Goal: Task Accomplishment & Management: Use online tool/utility

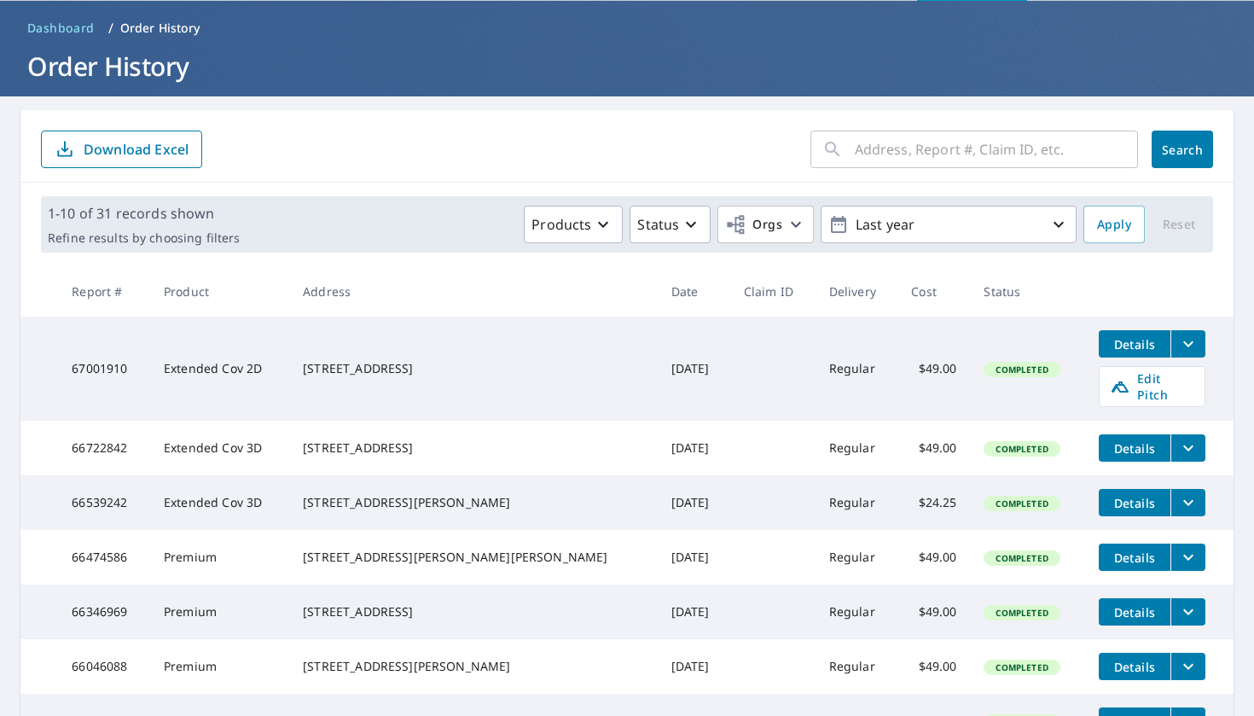
scroll to position [75, 0]
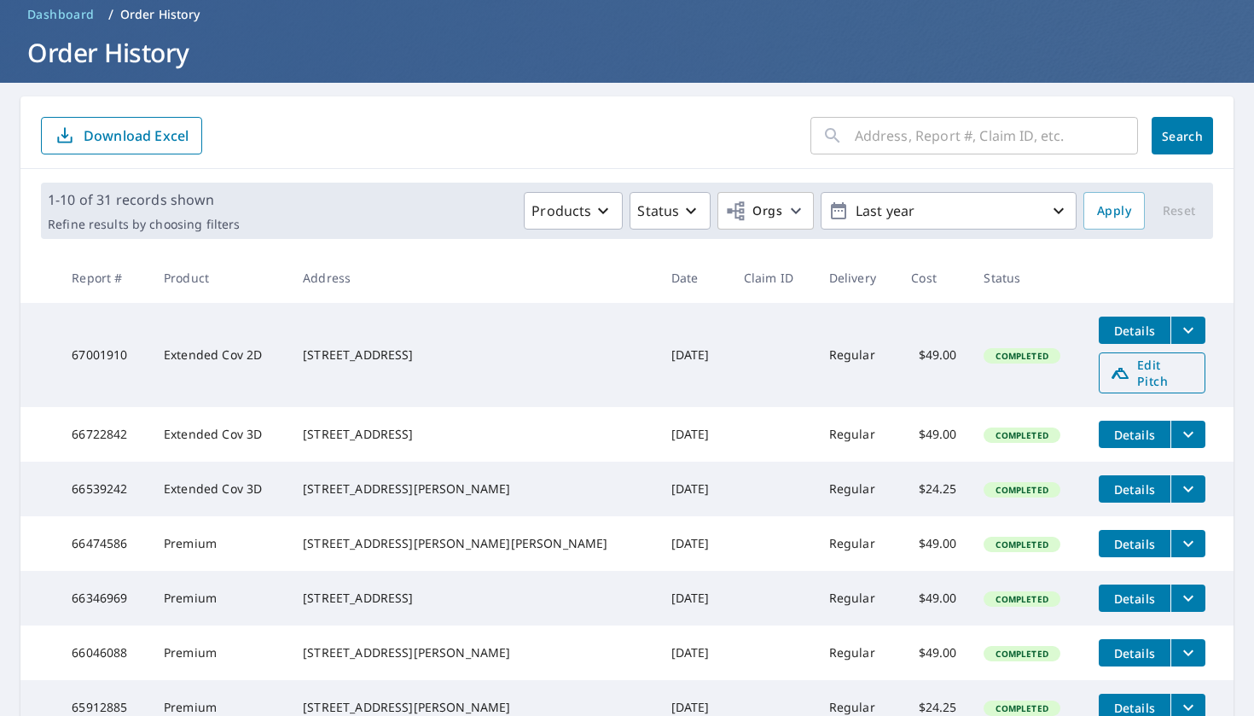
click at [1122, 360] on span "Edit Pitch" at bounding box center [1152, 373] width 84 height 32
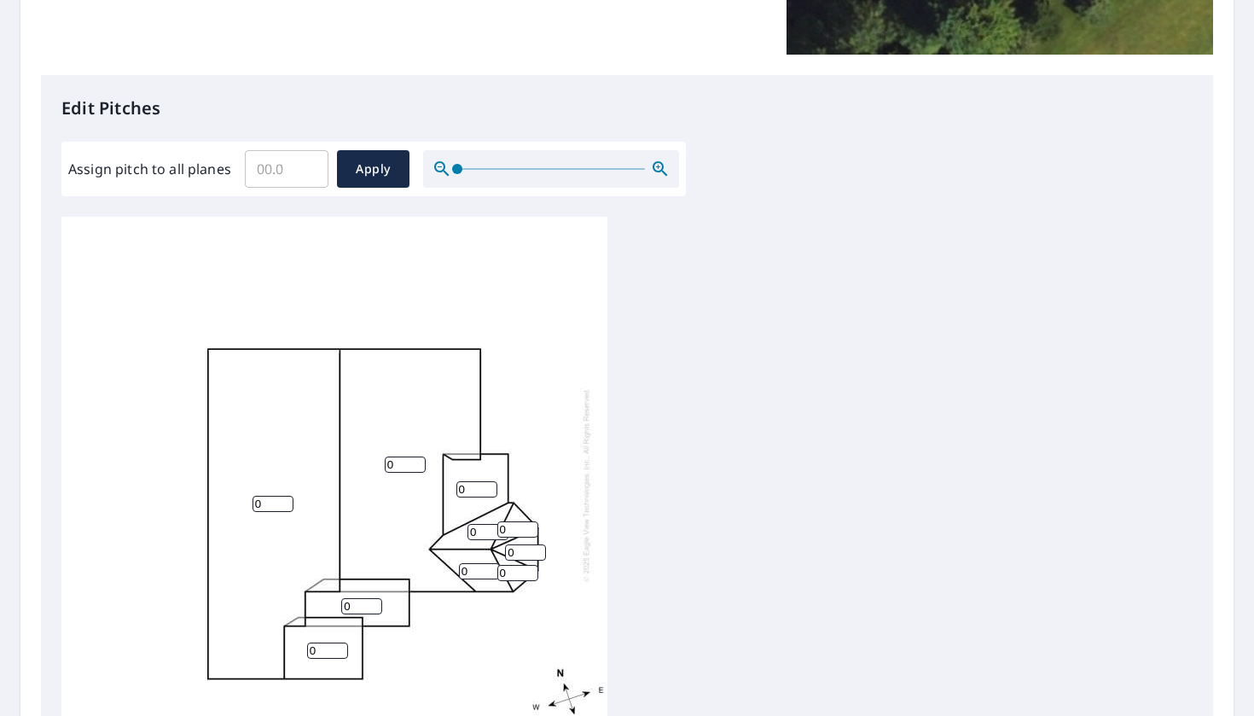
scroll to position [438, 0]
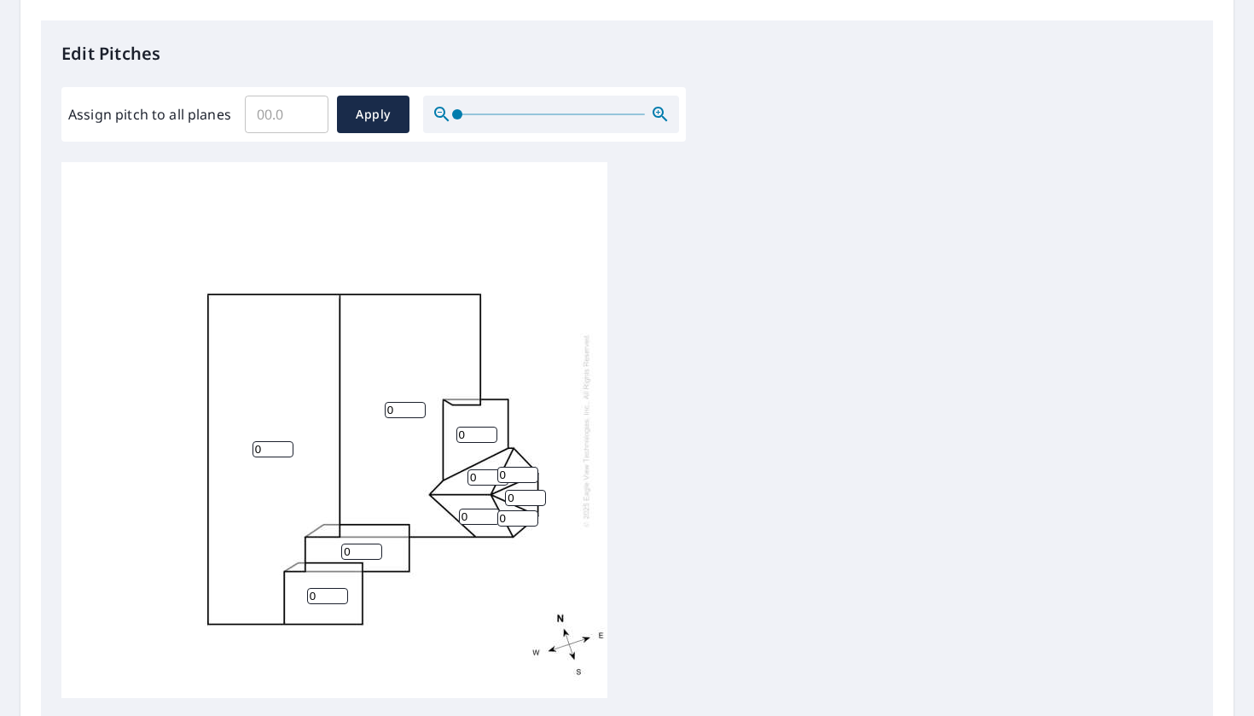
click at [271, 443] on input "0" at bounding box center [273, 449] width 41 height 16
type input "6"
click at [390, 412] on input "0" at bounding box center [405, 410] width 41 height 16
type input "6"
click at [466, 431] on input "0" at bounding box center [477, 435] width 41 height 16
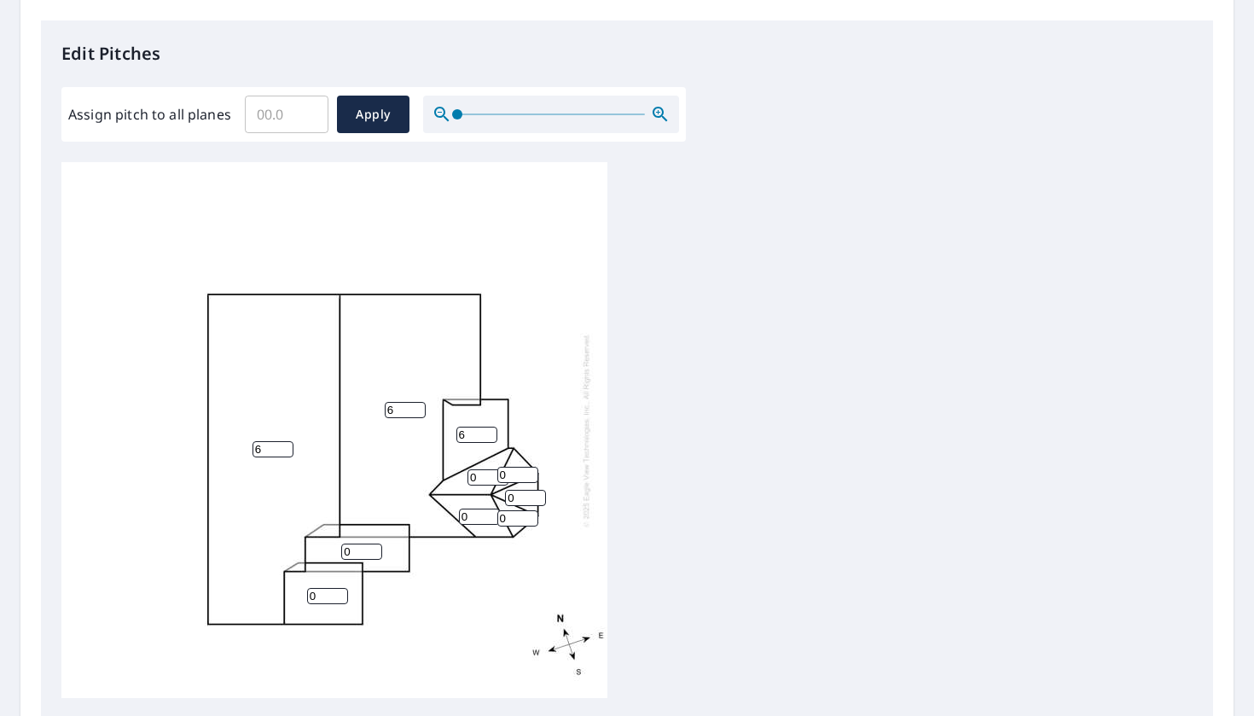
type input "6"
click at [505, 468] on input "0" at bounding box center [518, 475] width 41 height 16
type input "6"
click at [489, 476] on input "0" at bounding box center [488, 477] width 41 height 16
type input "6"
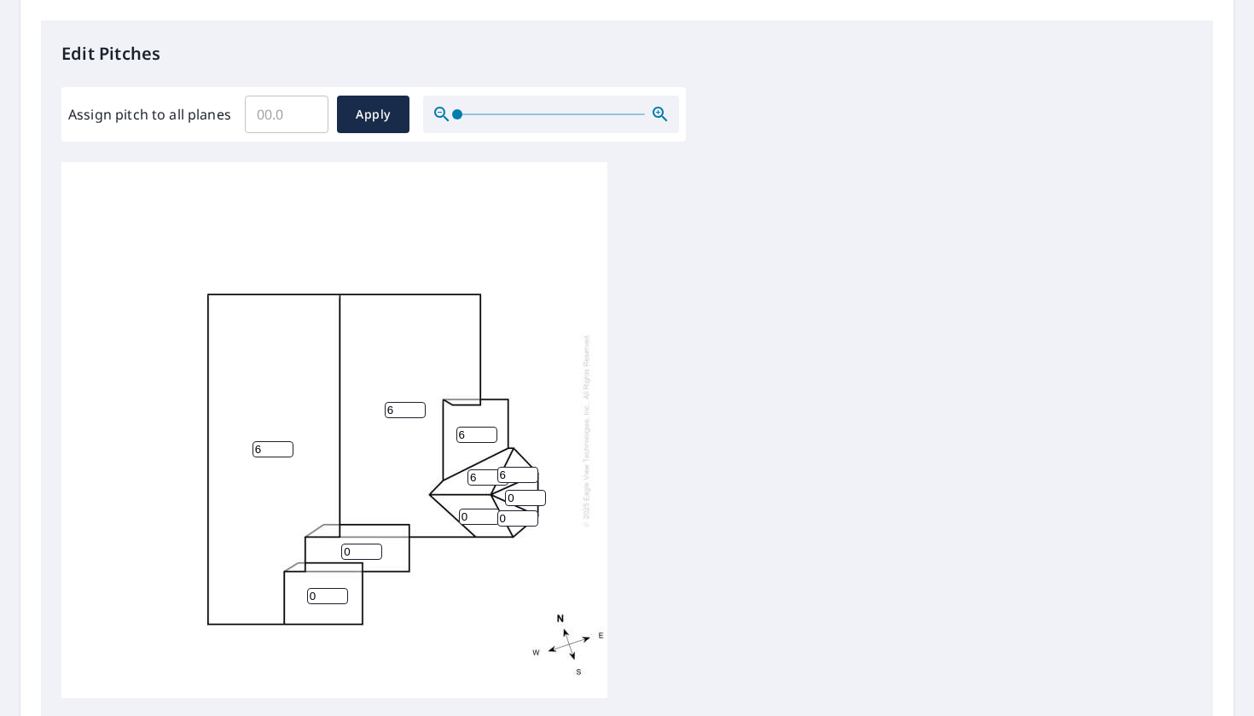
click at [522, 494] on input "0" at bounding box center [525, 498] width 41 height 16
type input "6"
click at [515, 519] on input "0" at bounding box center [518, 518] width 41 height 16
type input "6"
click at [479, 509] on input "0" at bounding box center [479, 517] width 41 height 16
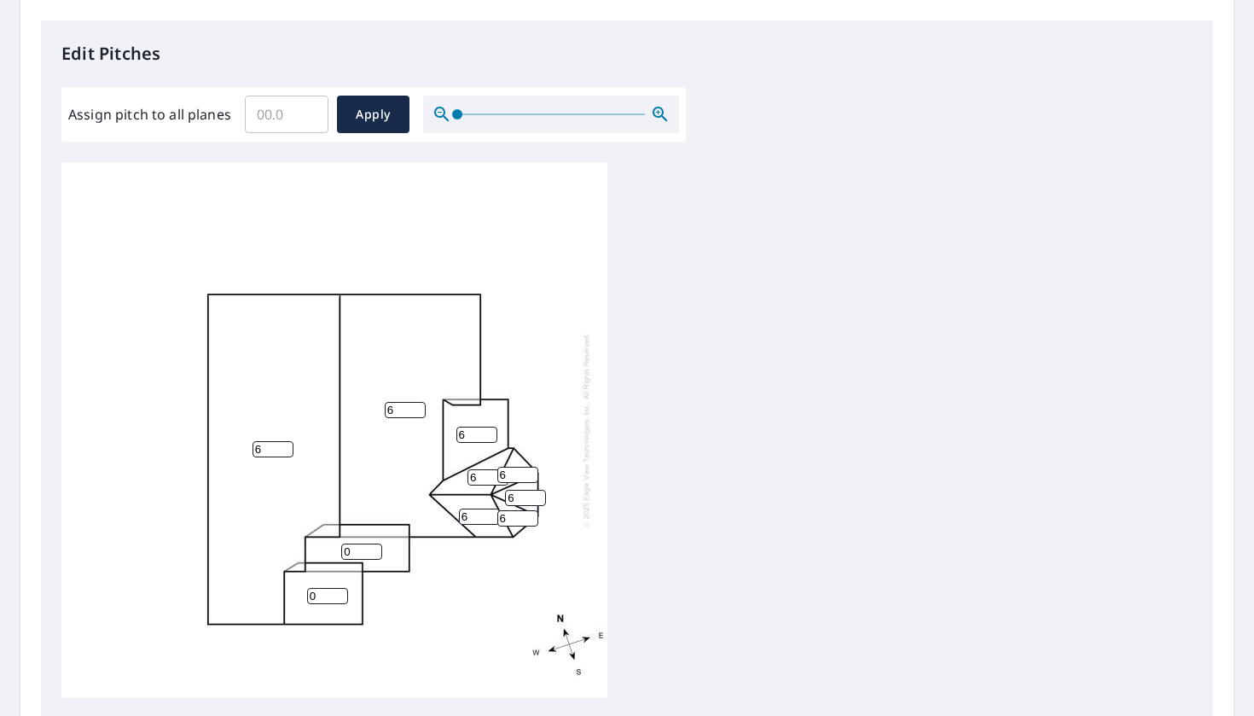
type input "6"
click at [353, 550] on input "0" at bounding box center [361, 552] width 41 height 16
type input "6"
click at [320, 589] on input "0" at bounding box center [327, 596] width 41 height 16
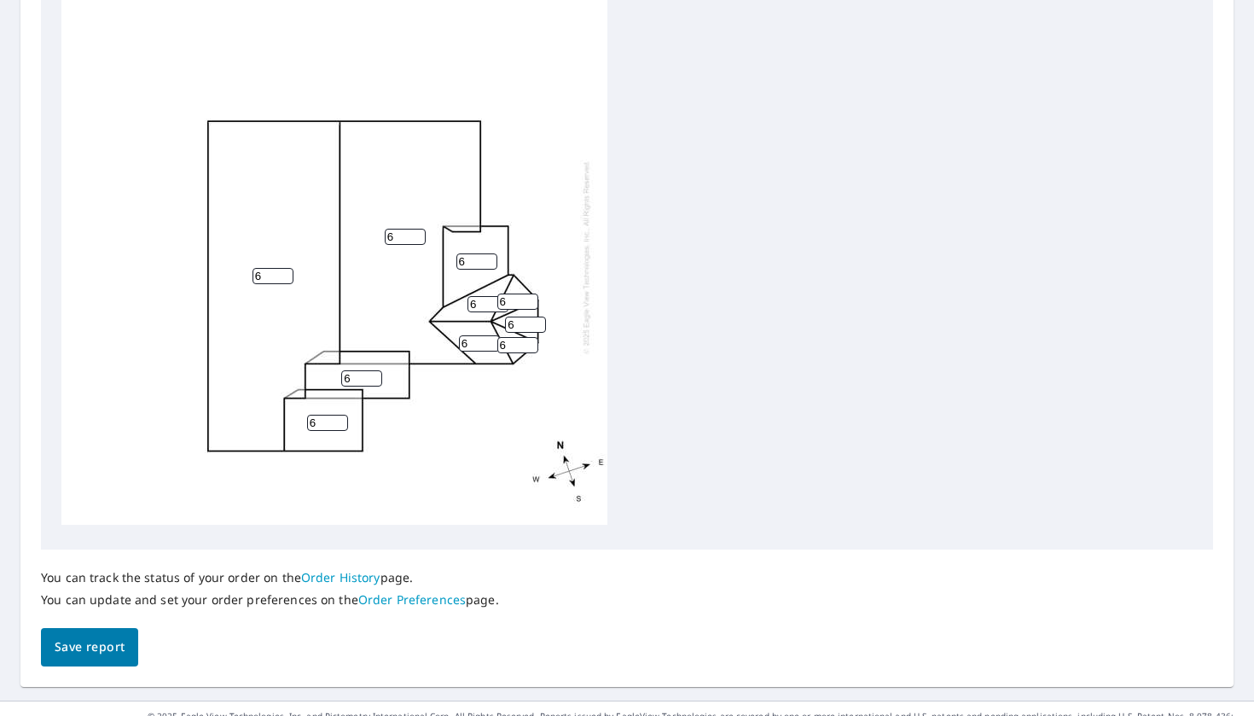
scroll to position [613, 0]
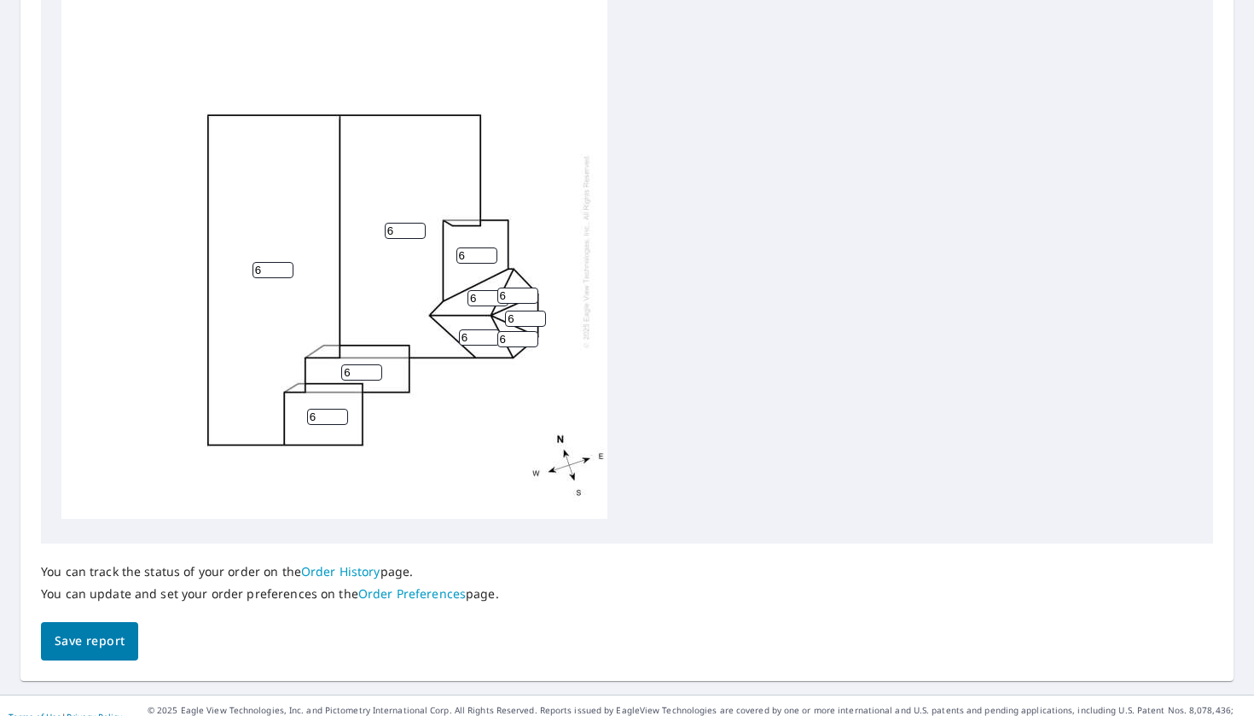
type input "6"
click at [67, 640] on span "Save report" at bounding box center [90, 641] width 70 height 21
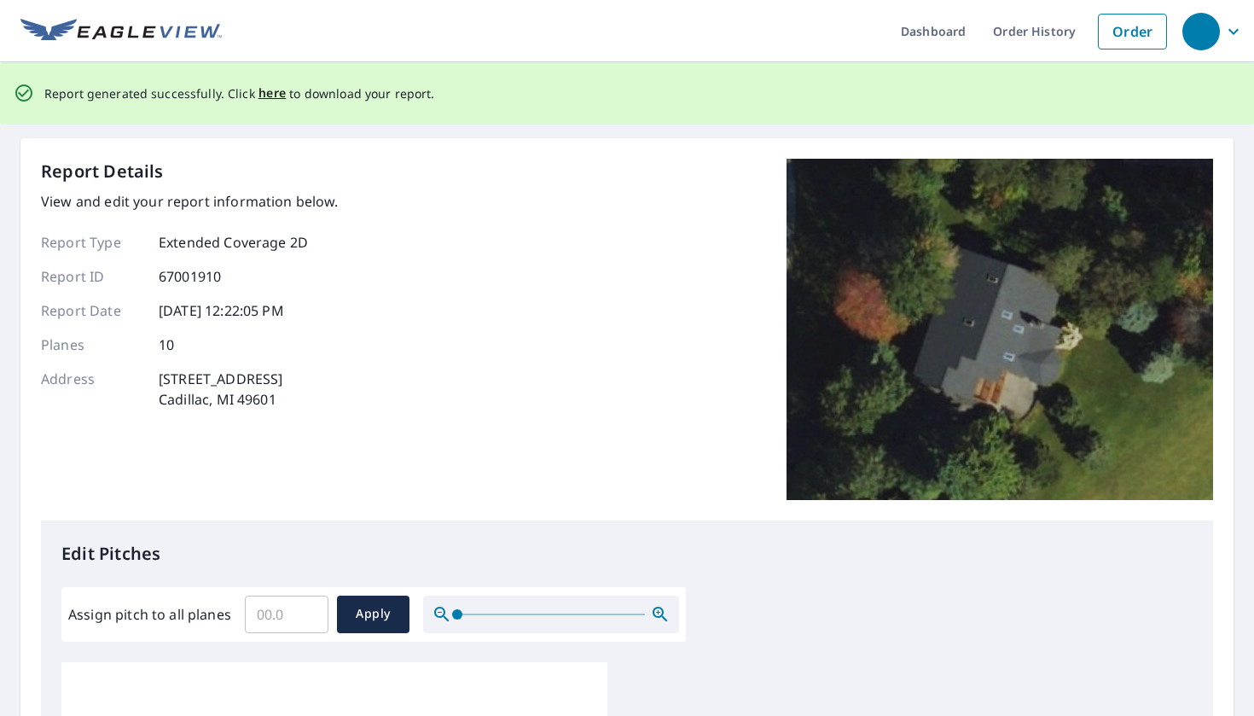
scroll to position [0, 0]
click at [275, 89] on span "here" at bounding box center [273, 93] width 28 height 21
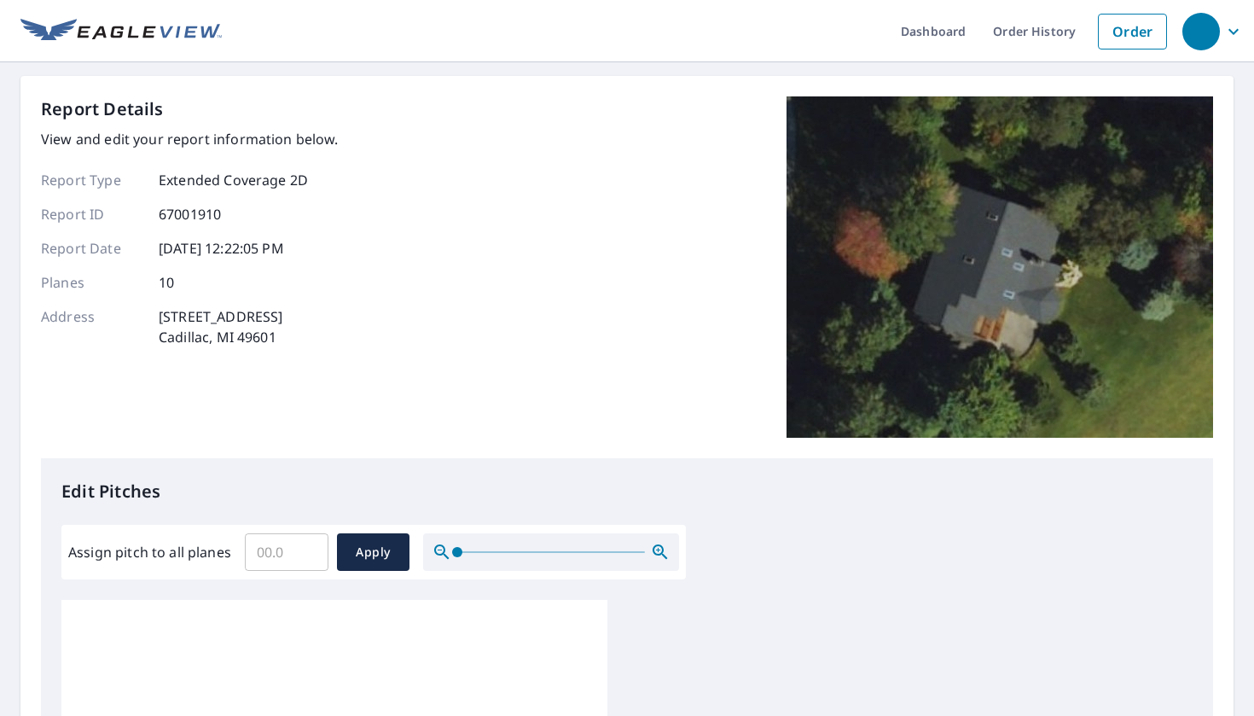
click at [518, 394] on div "Report Details View and edit your report information below. Report Type Extende…" at bounding box center [627, 277] width 1173 height 362
